Goal: Information Seeking & Learning: Learn about a topic

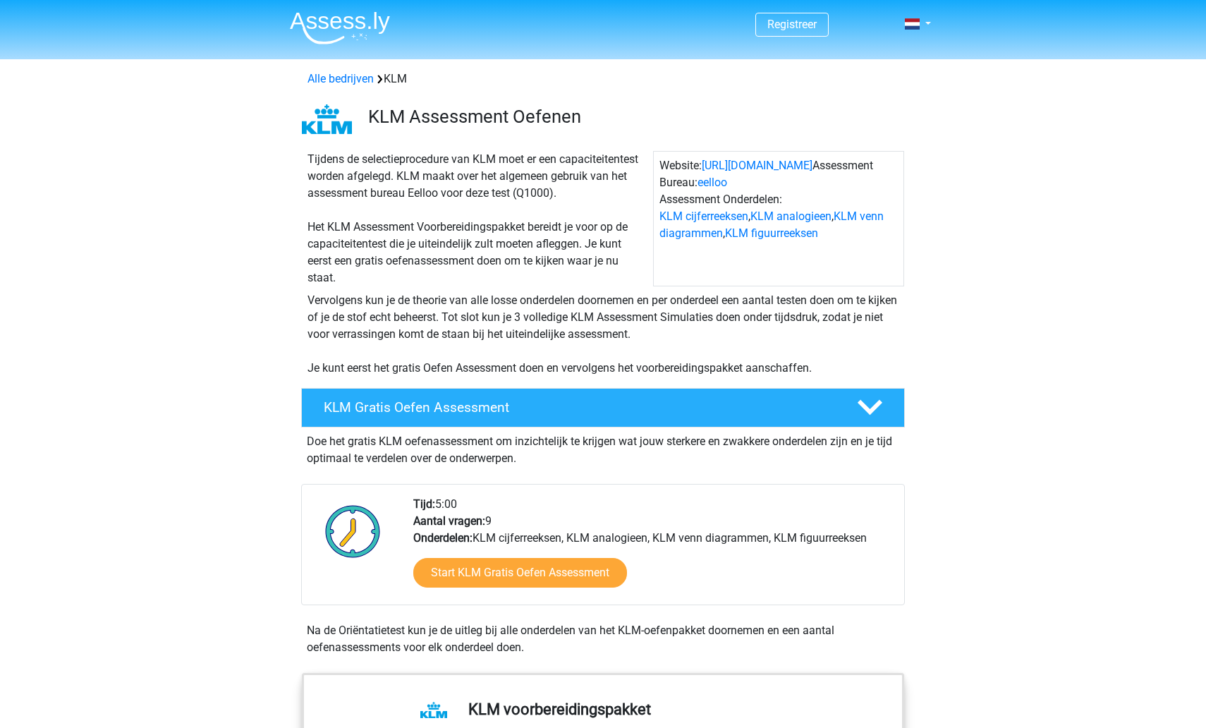
scroll to position [7, 0]
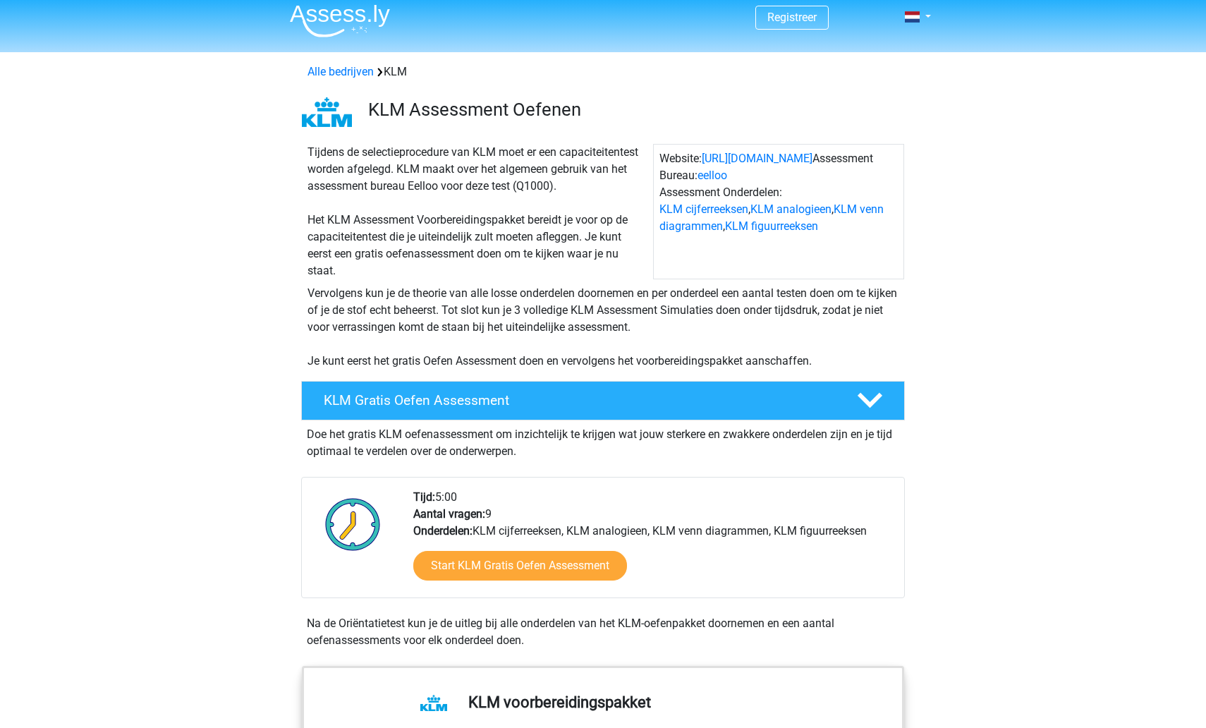
click at [333, 20] on img at bounding box center [340, 20] width 100 height 33
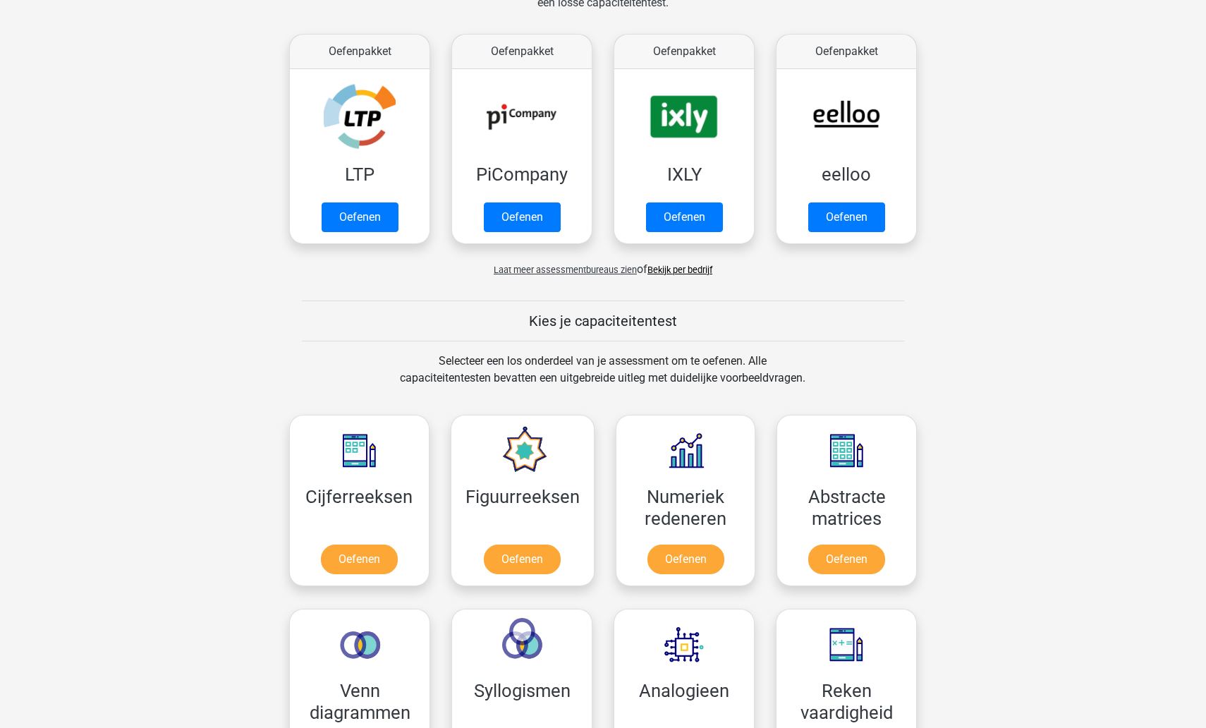
scroll to position [370, 0]
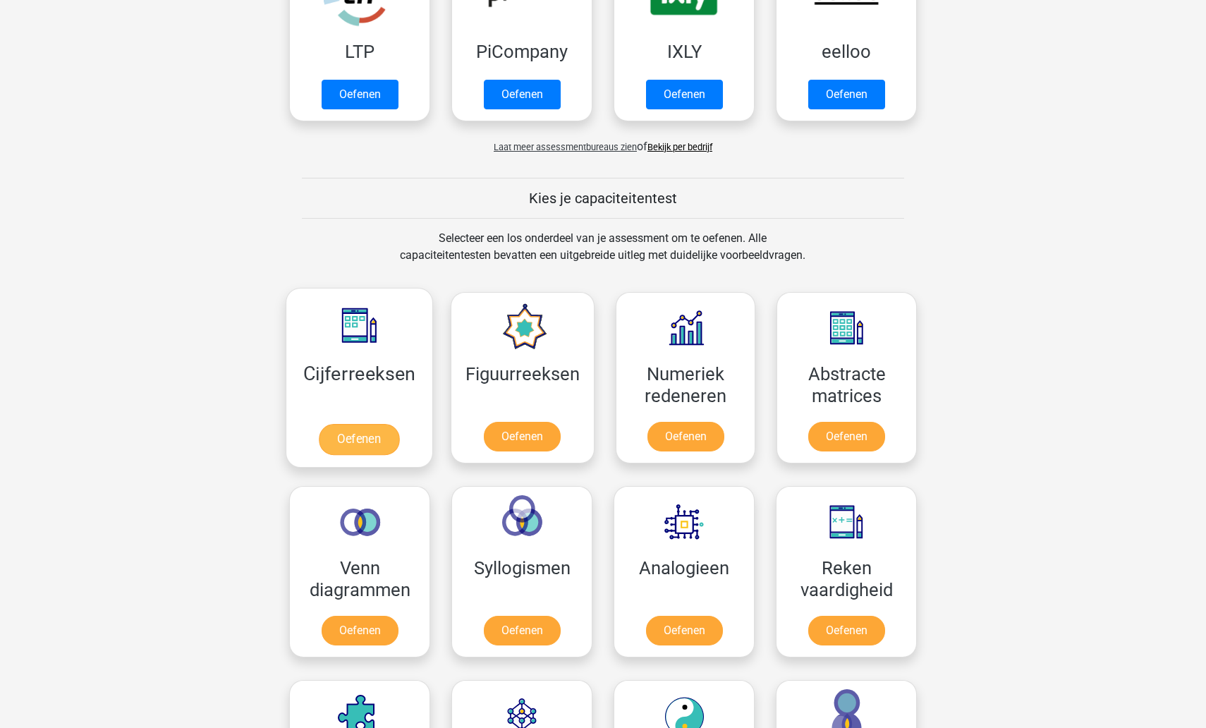
click at [371, 444] on link "Oefenen" at bounding box center [359, 439] width 80 height 31
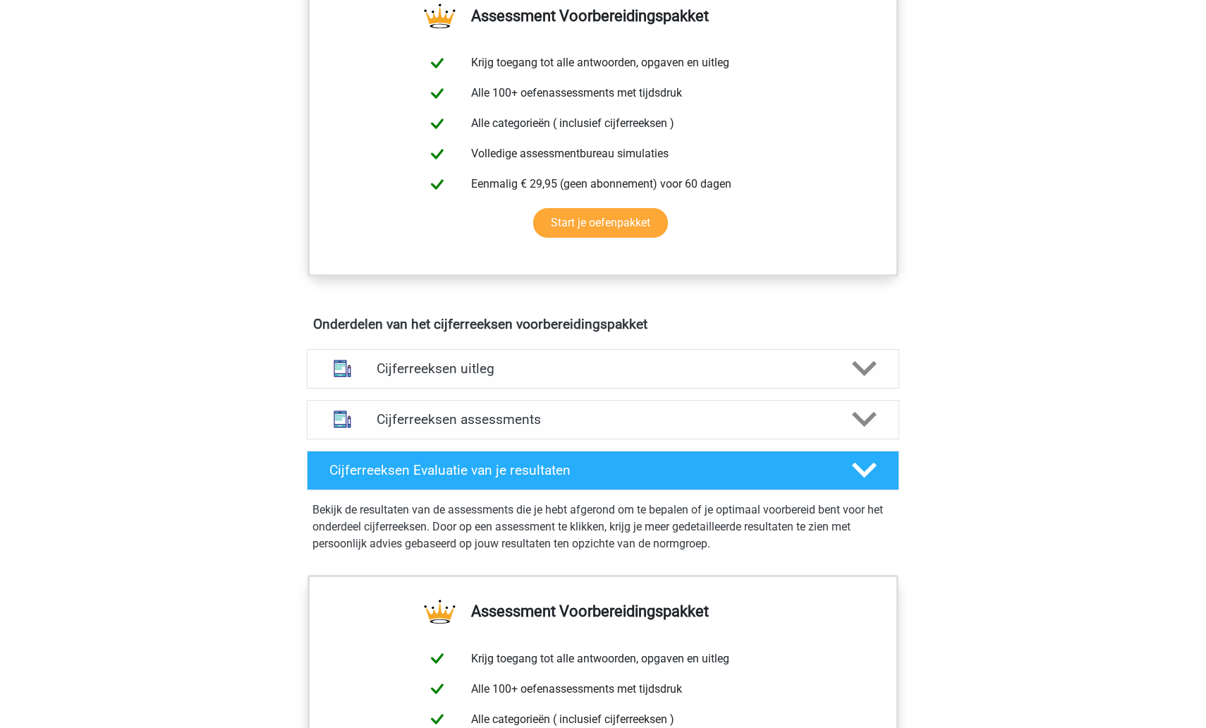
scroll to position [573, 0]
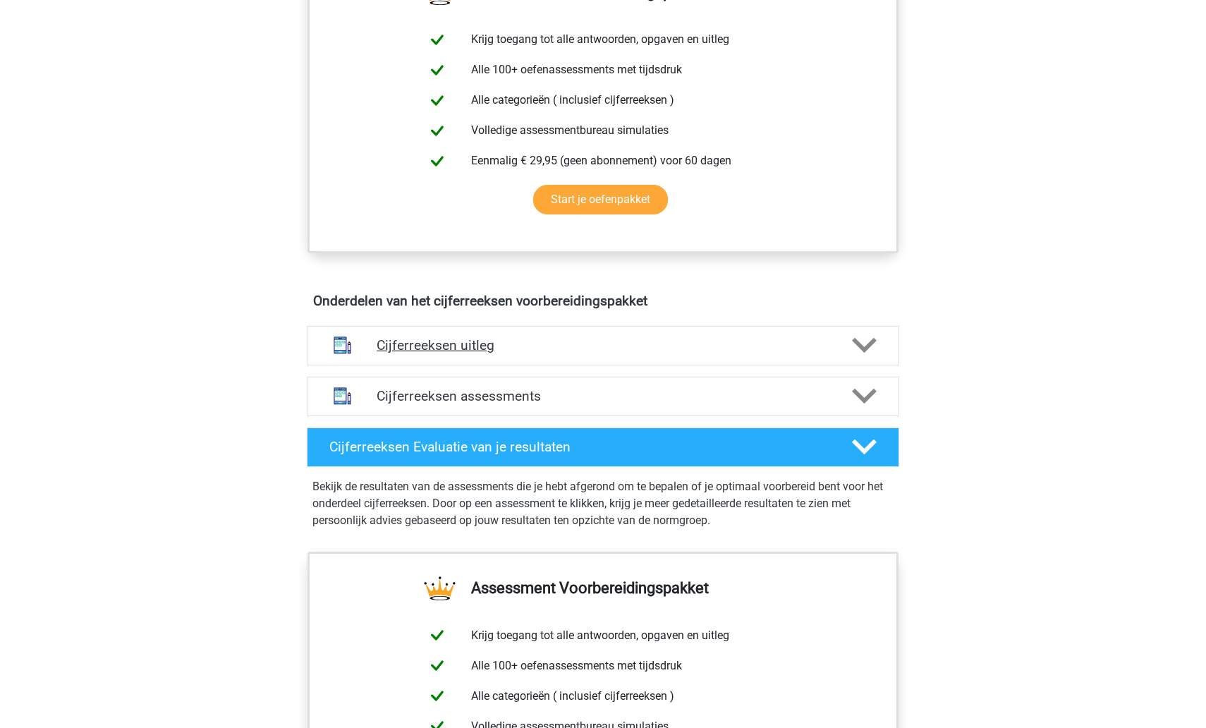
click at [403, 344] on div "Cijferreeksen uitleg" at bounding box center [603, 346] width 593 height 40
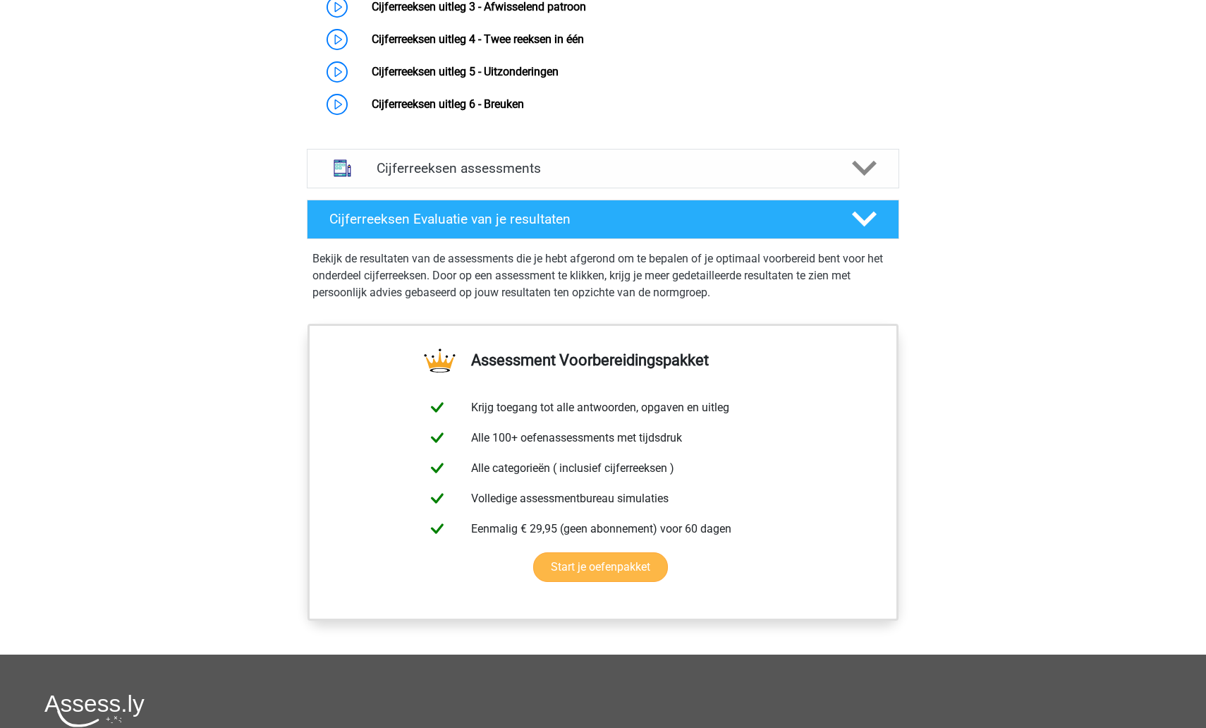
scroll to position [1061, 0]
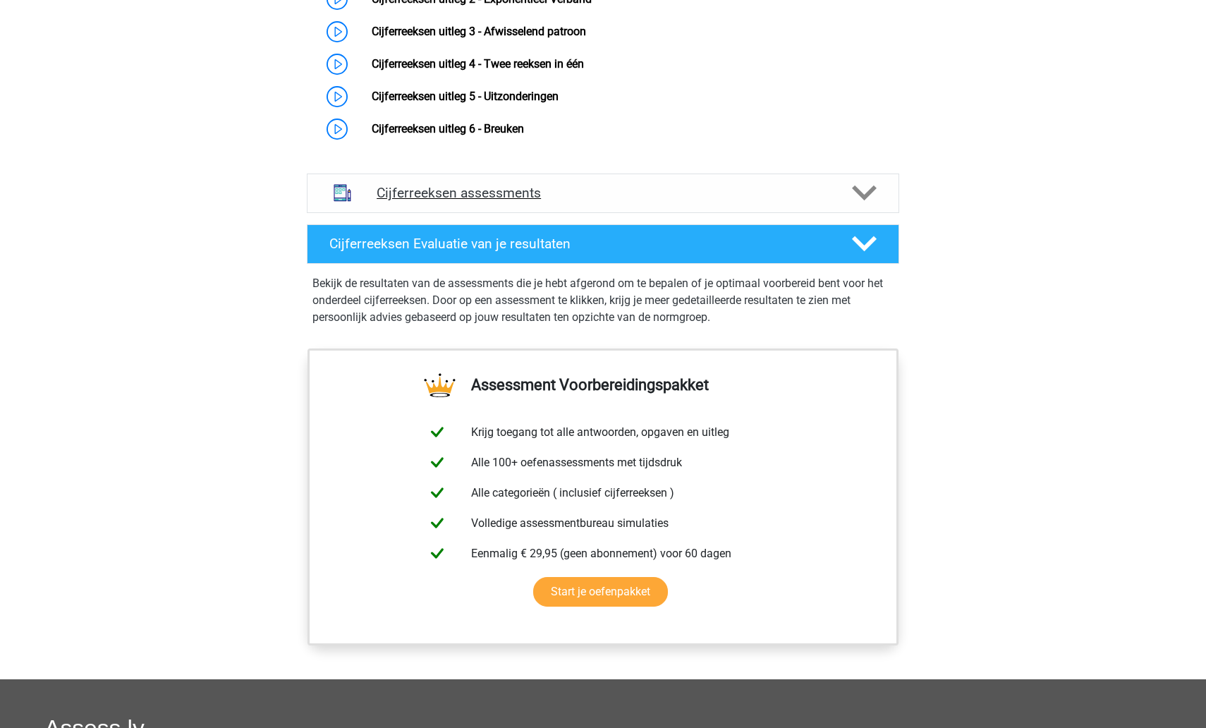
click at [430, 213] on div "Cijferreeksen assessments" at bounding box center [603, 194] width 593 height 40
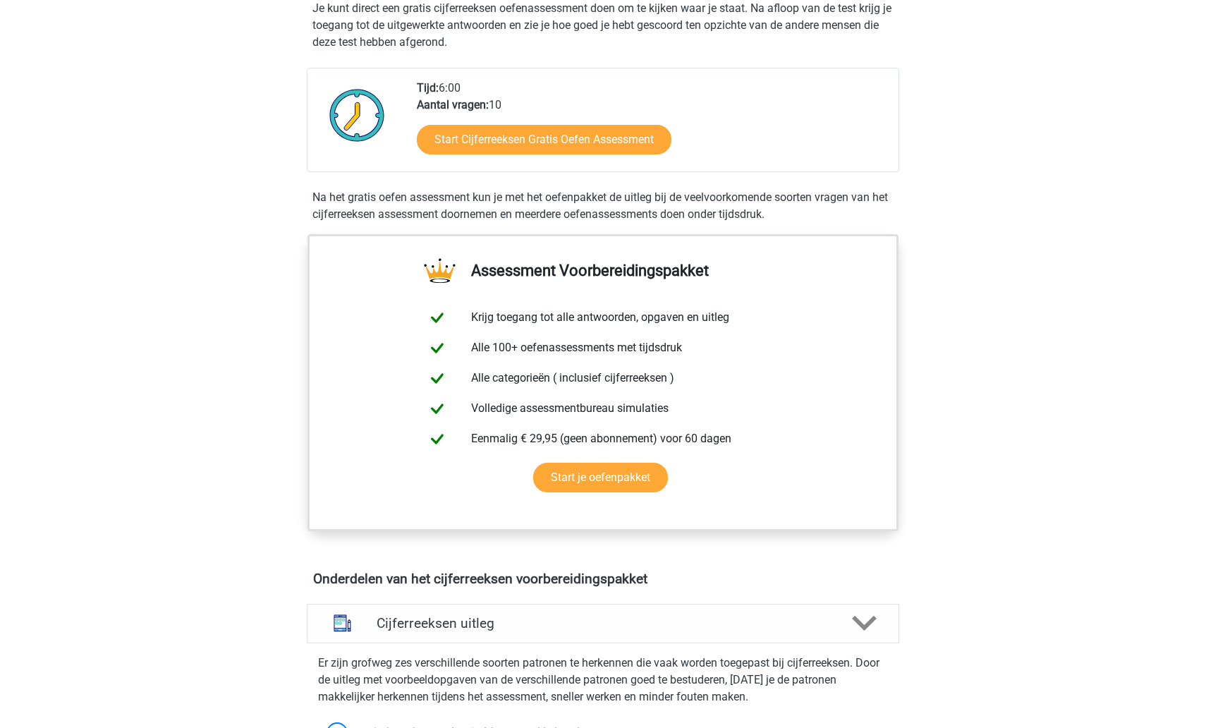
scroll to position [0, 0]
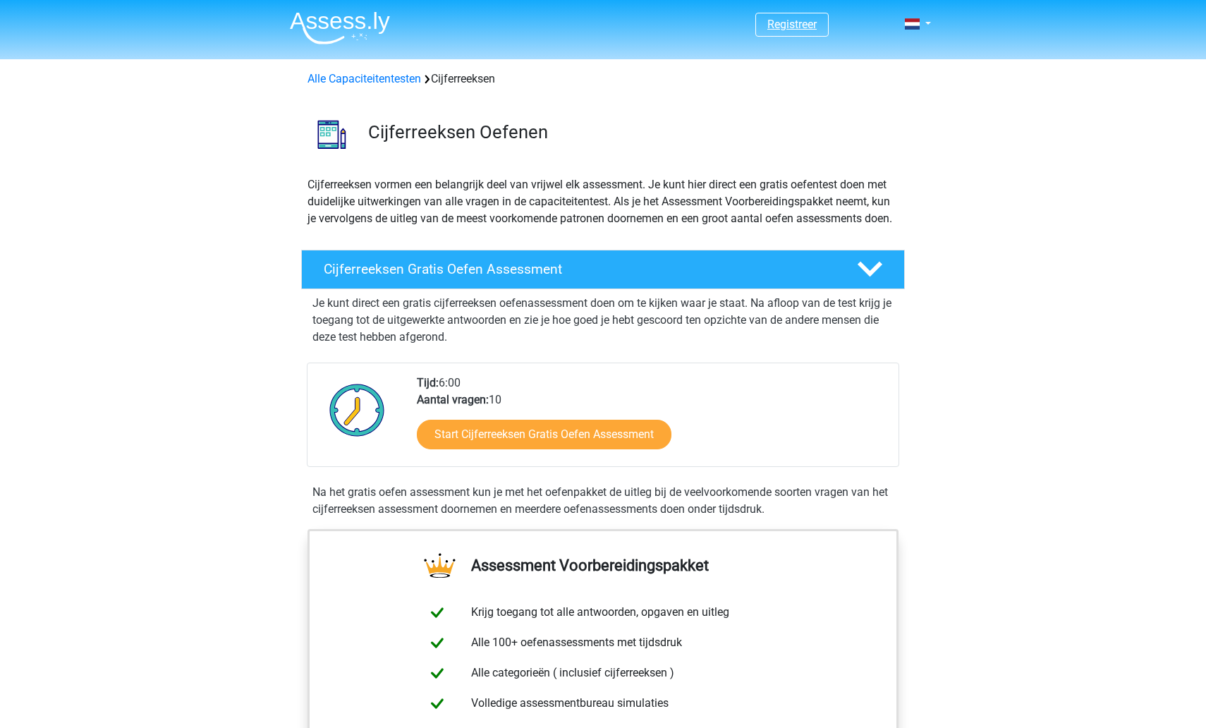
click at [792, 19] on link "Registreer" at bounding box center [792, 24] width 49 height 13
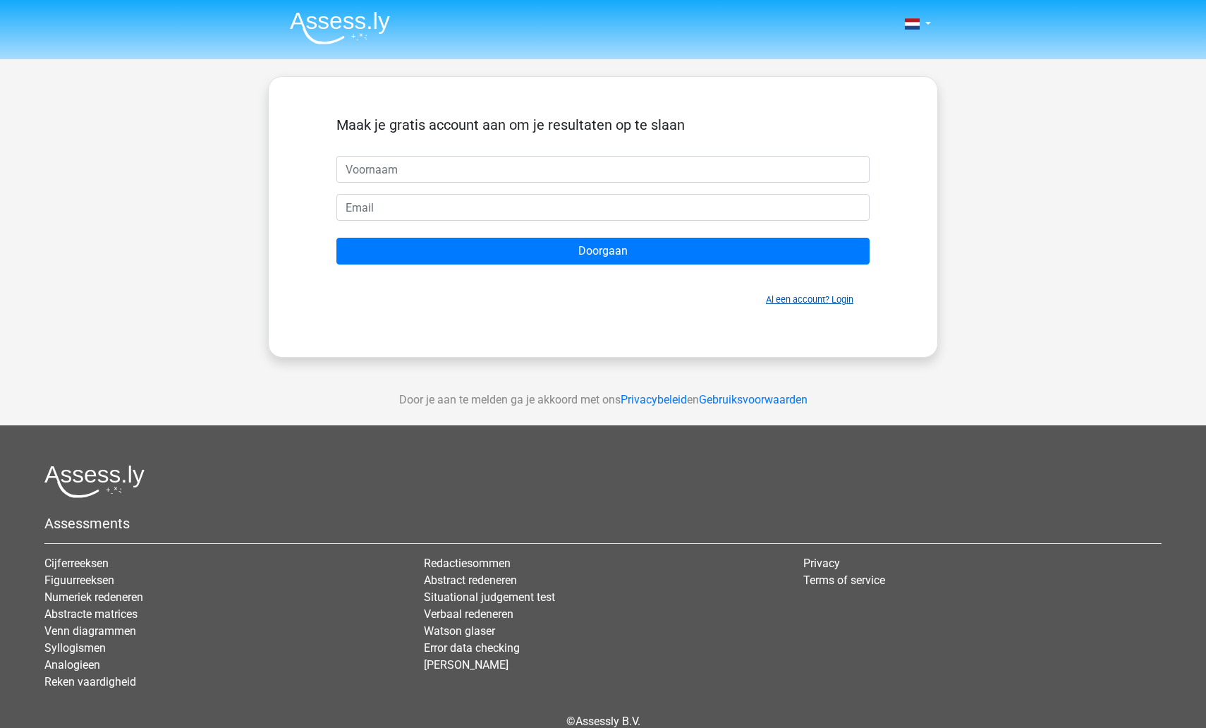
click at [804, 296] on link "Al een account? Login" at bounding box center [809, 299] width 87 height 11
